Goal: Task Accomplishment & Management: Use online tool/utility

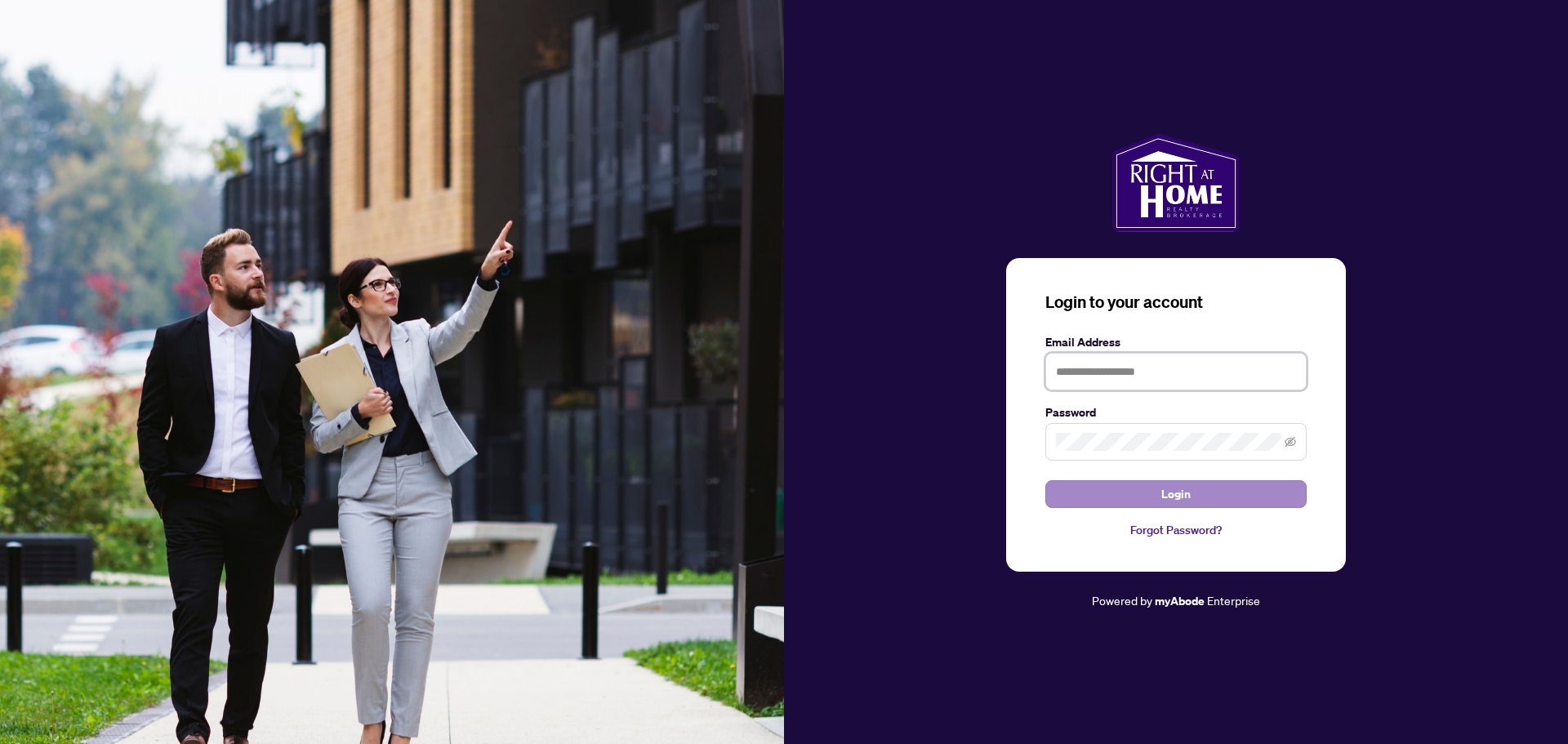
type input "**********"
click at [1163, 487] on span "Login" at bounding box center [1175, 493] width 30 height 26
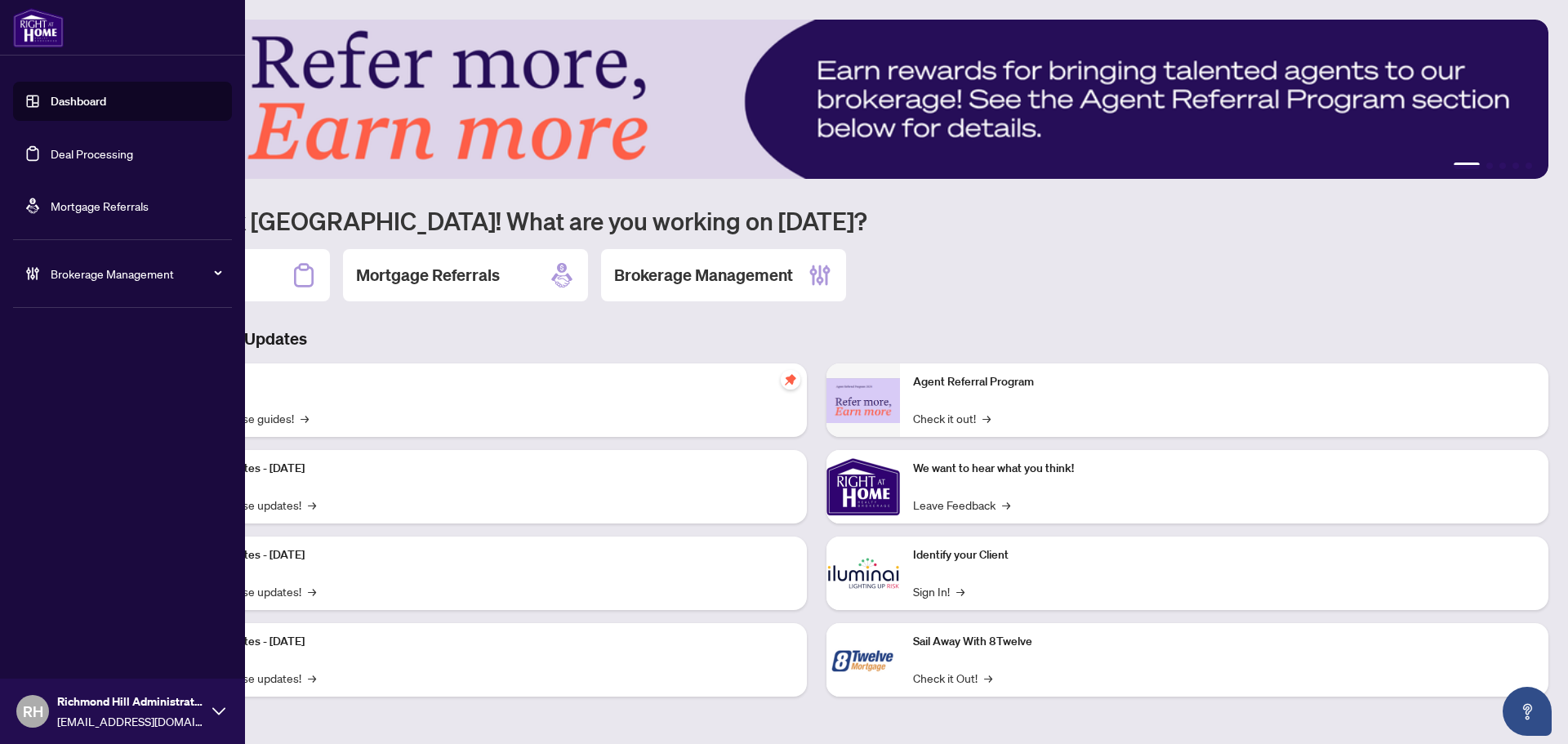
click at [52, 147] on link "Deal Processing" at bounding box center [92, 153] width 83 height 14
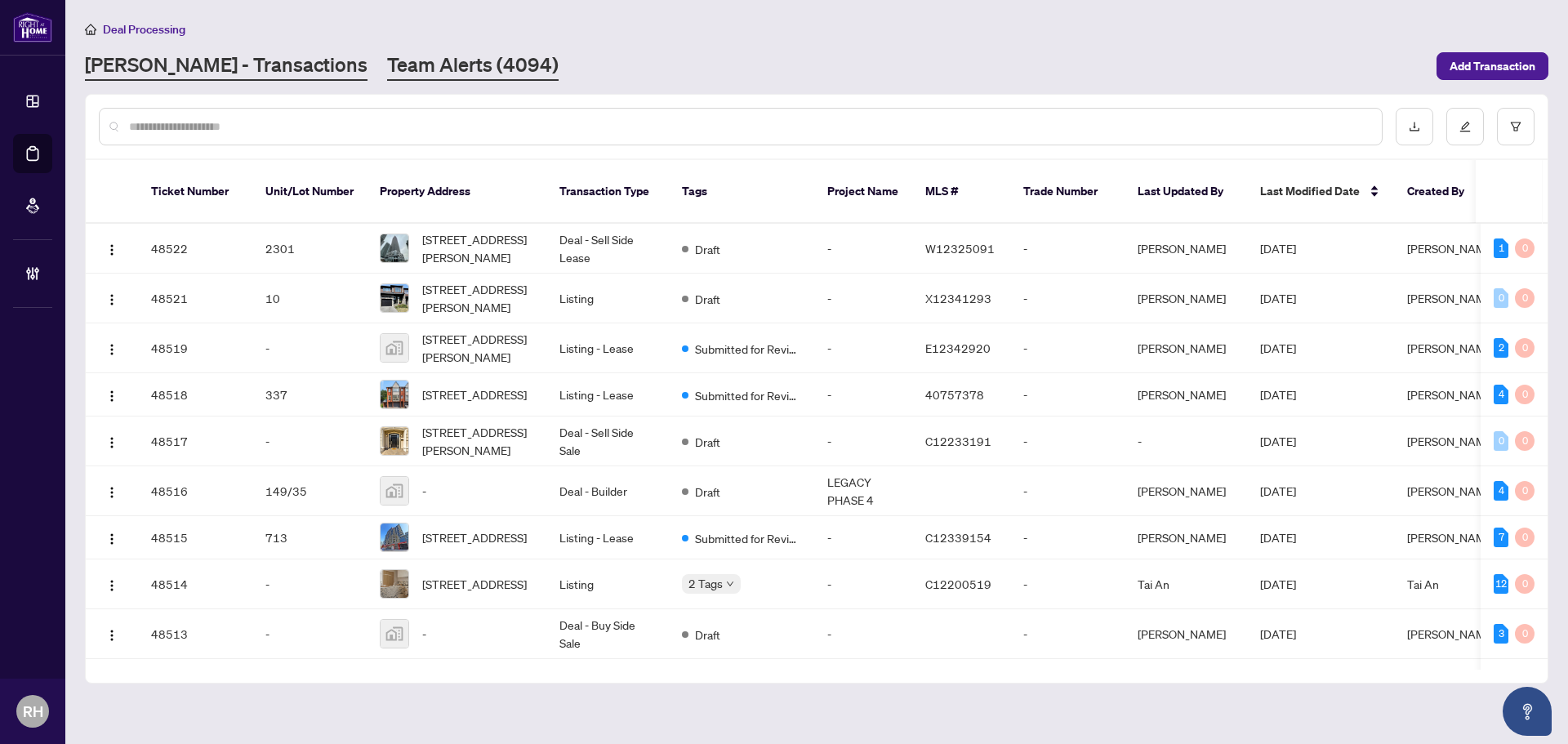
click at [419, 69] on link "Team Alerts (4094)" at bounding box center [473, 66] width 171 height 30
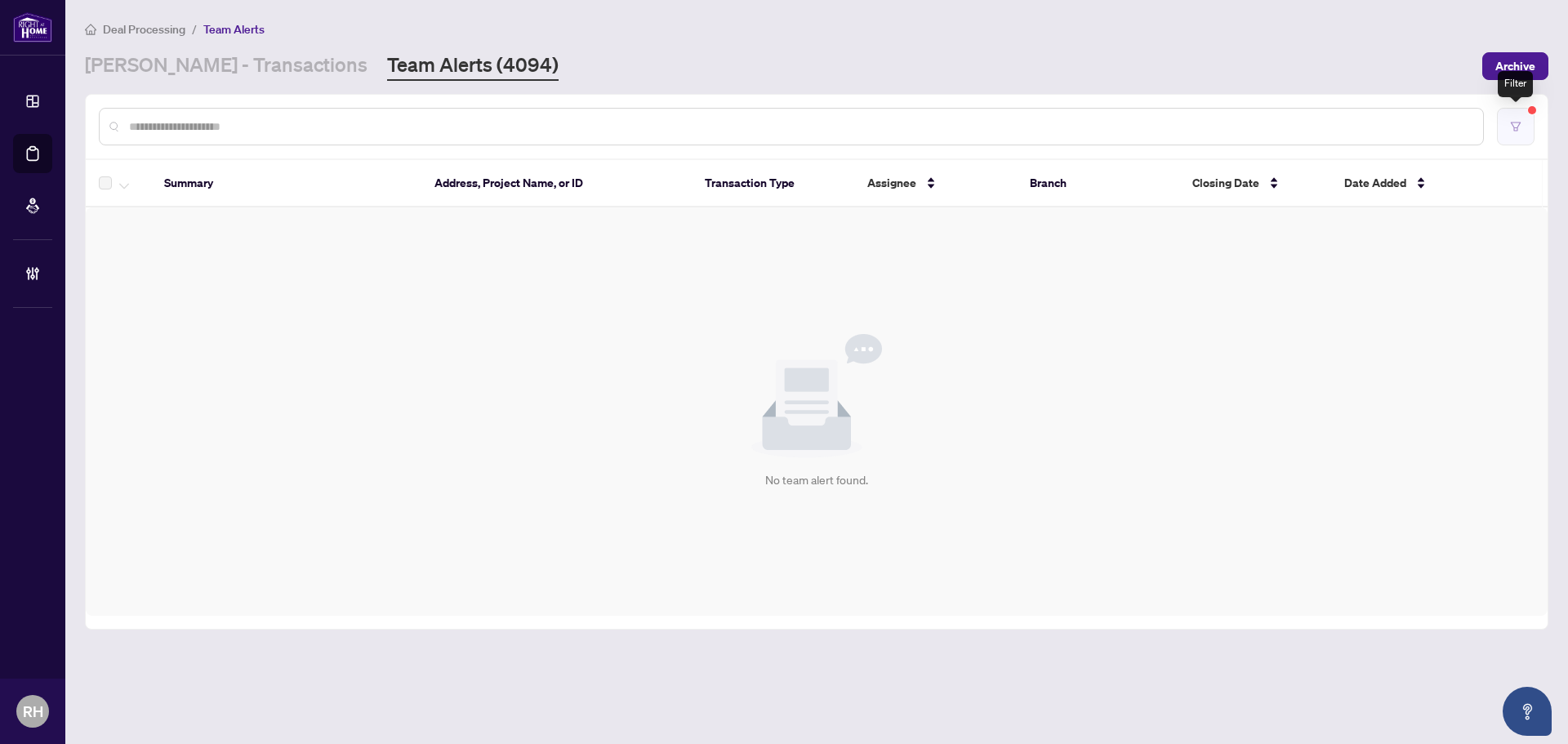
click at [1526, 137] on button "button" at bounding box center [1515, 126] width 38 height 38
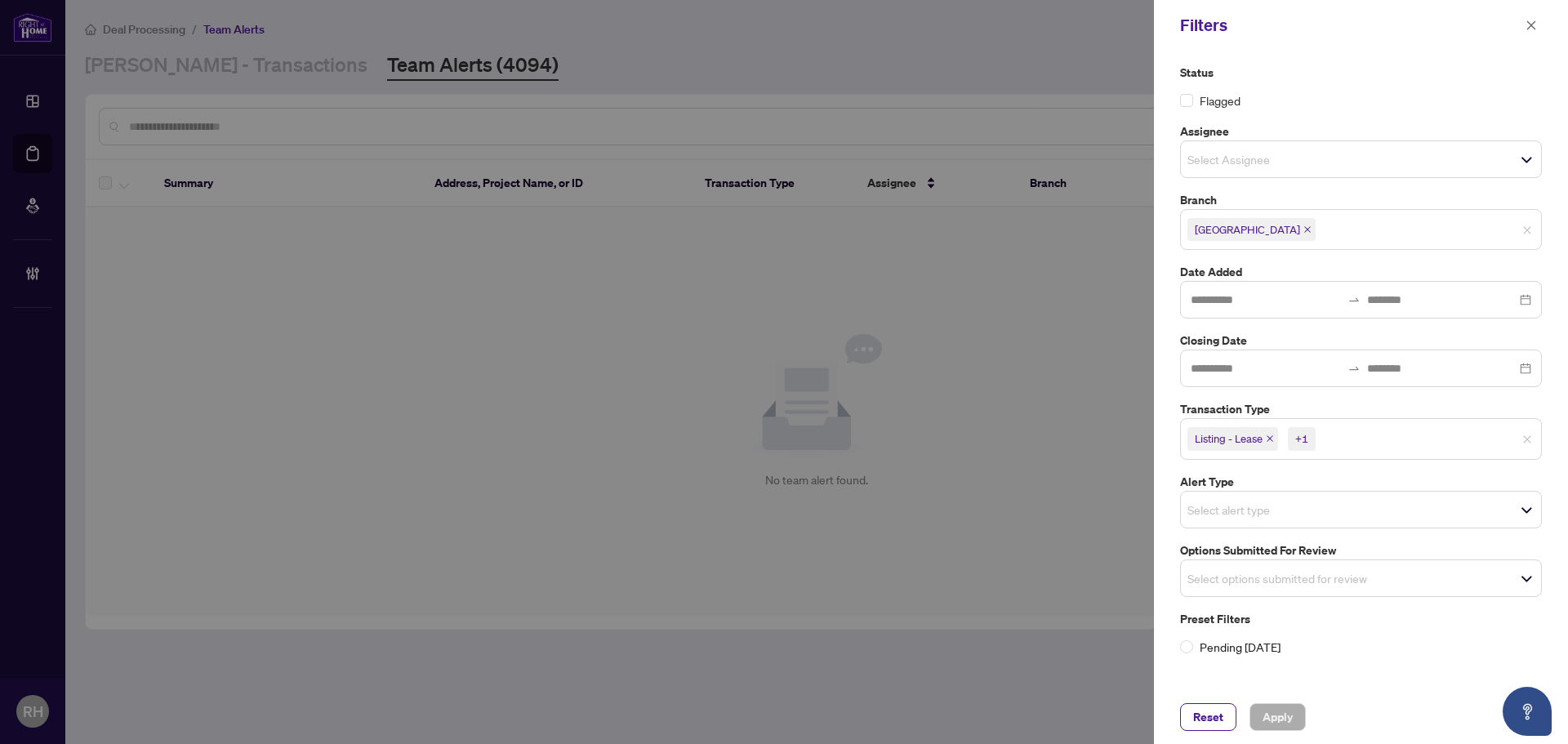
click at [1227, 575] on input "search" at bounding box center [1244, 578] width 115 height 19
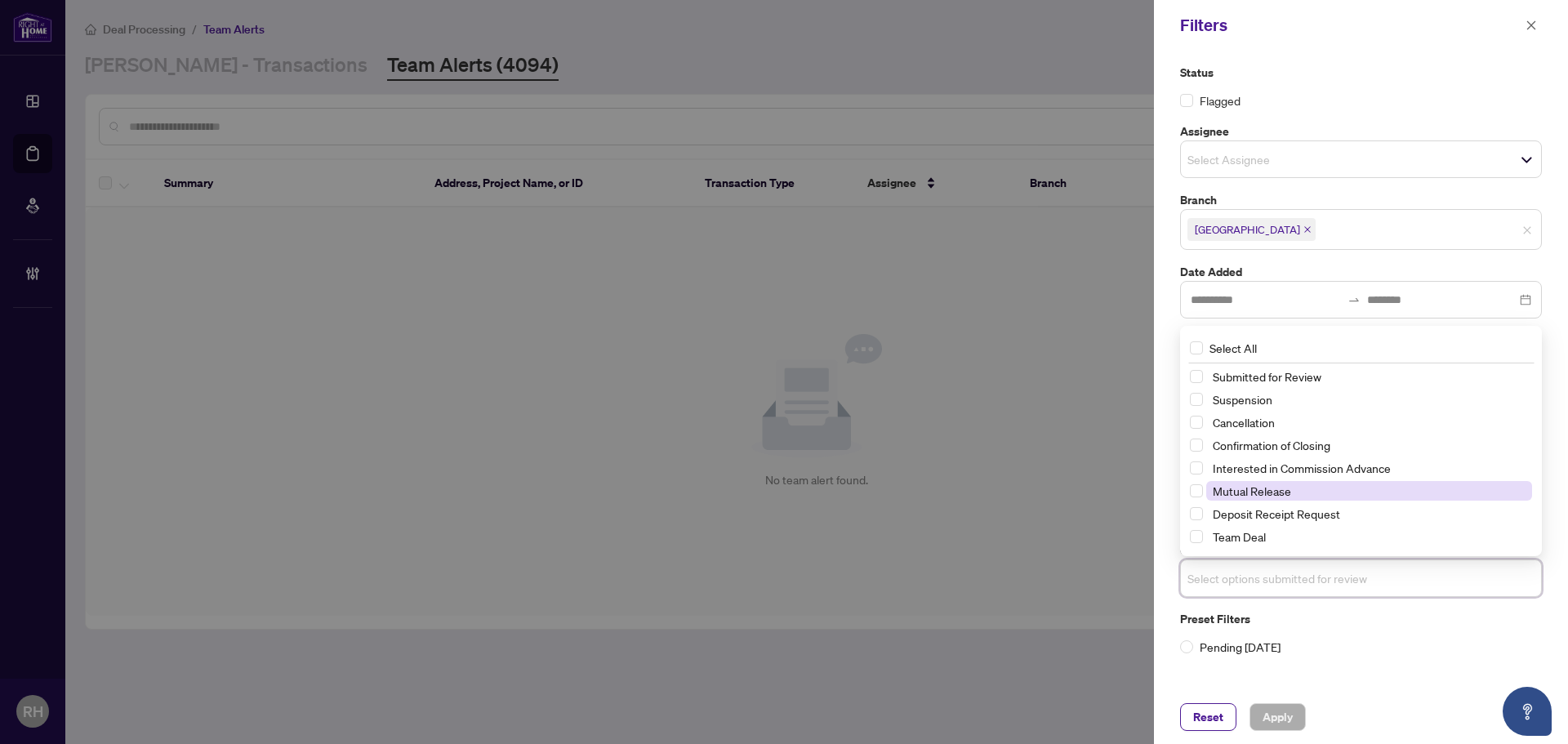
click at [1228, 491] on span "Mutual Release" at bounding box center [1251, 491] width 78 height 14
click at [1277, 671] on div "Status Flagged Assignee Select Assignee Branch [GEOGRAPHIC_DATA] Date Added Clo…" at bounding box center [1361, 371] width 414 height 640
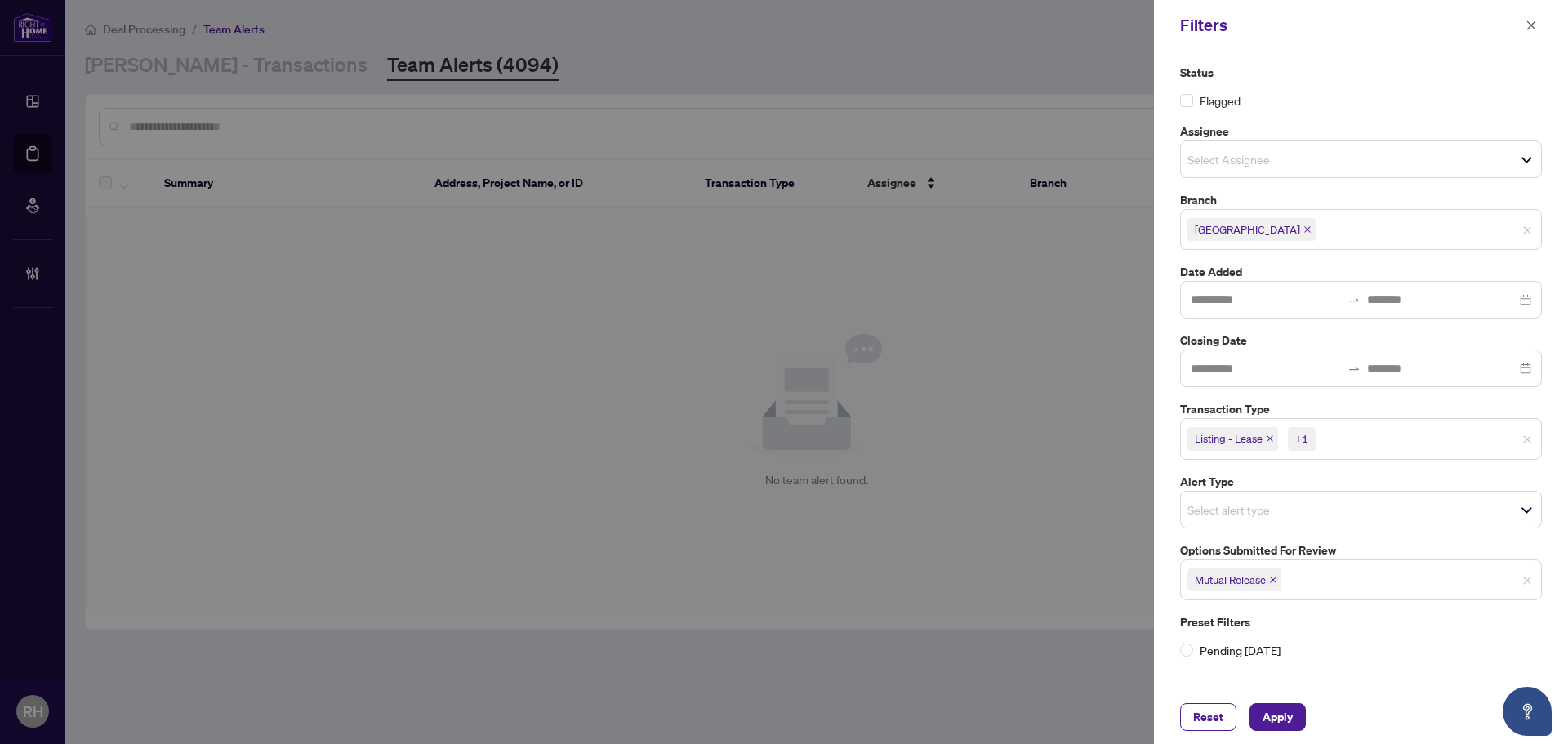
click at [1267, 441] on icon "close" at bounding box center [1269, 438] width 8 height 8
click at [1233, 437] on icon "close" at bounding box center [1233, 438] width 8 height 8
click at [1289, 720] on span "Apply" at bounding box center [1277, 717] width 30 height 26
